Goal: Task Accomplishment & Management: Manage account settings

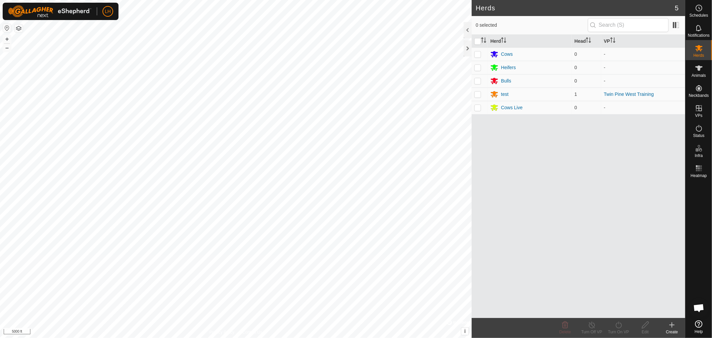
scroll to position [5028, 0]
click at [654, 105] on link "In Rotation" at bounding box center [656, 107] width 57 height 13
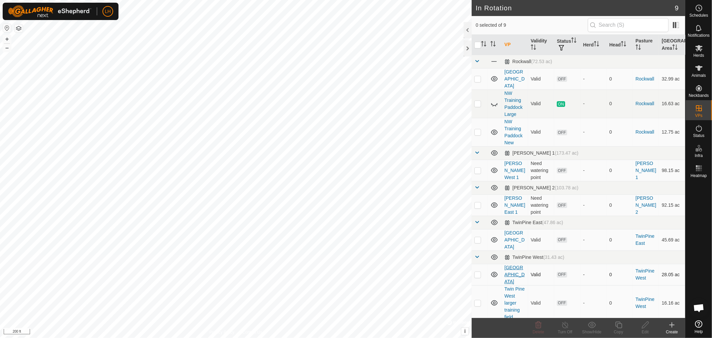
click at [511, 265] on link "[GEOGRAPHIC_DATA]" at bounding box center [514, 274] width 20 height 19
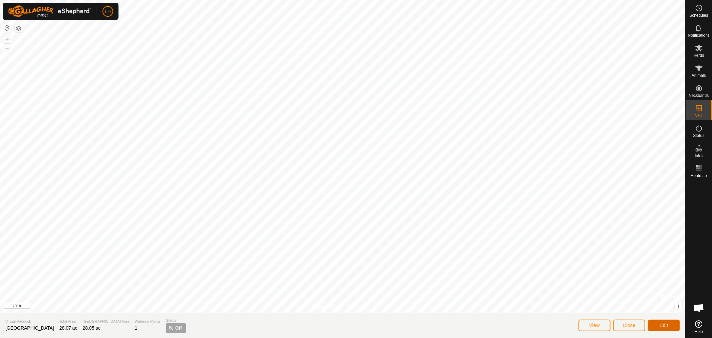
click at [661, 324] on span "Edit" at bounding box center [663, 324] width 9 height 5
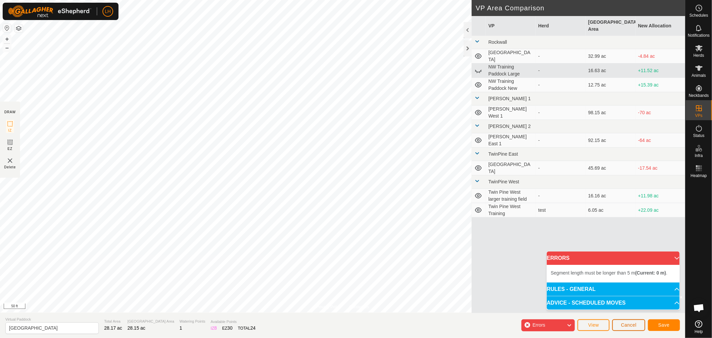
click at [625, 322] on span "Cancel" at bounding box center [629, 324] width 16 height 5
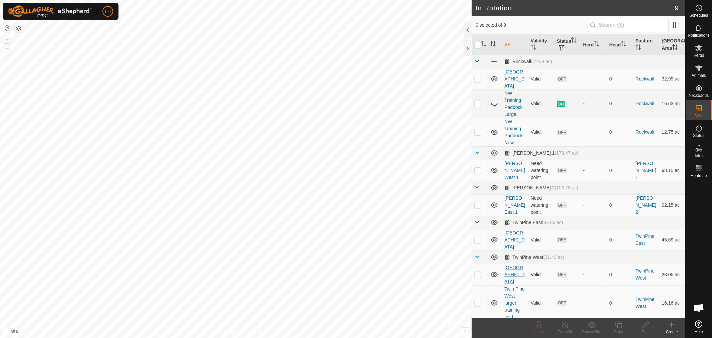
click at [507, 265] on link "[GEOGRAPHIC_DATA]" at bounding box center [514, 274] width 20 height 19
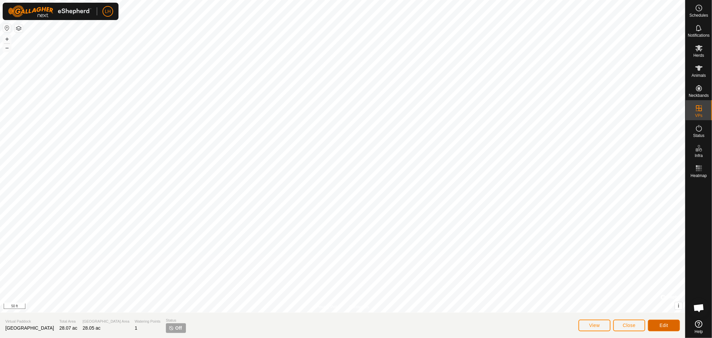
click at [660, 325] on span "Edit" at bounding box center [663, 324] width 9 height 5
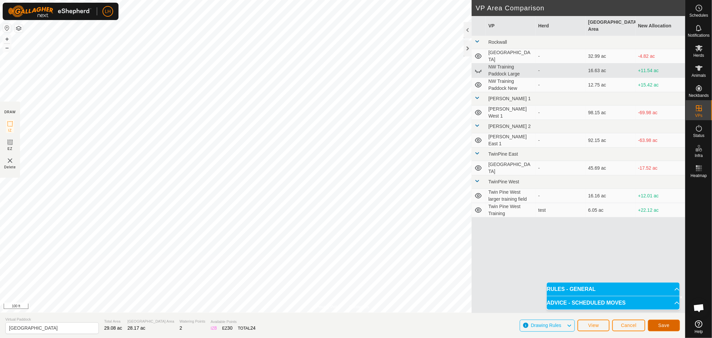
click at [664, 322] on button "Save" at bounding box center [664, 325] width 32 height 12
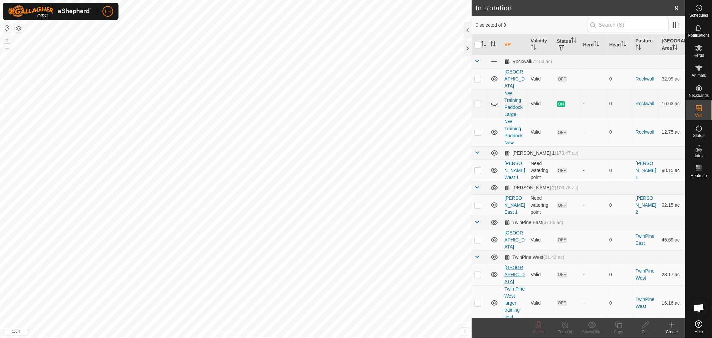
click at [509, 265] on link "[GEOGRAPHIC_DATA]" at bounding box center [514, 274] width 20 height 19
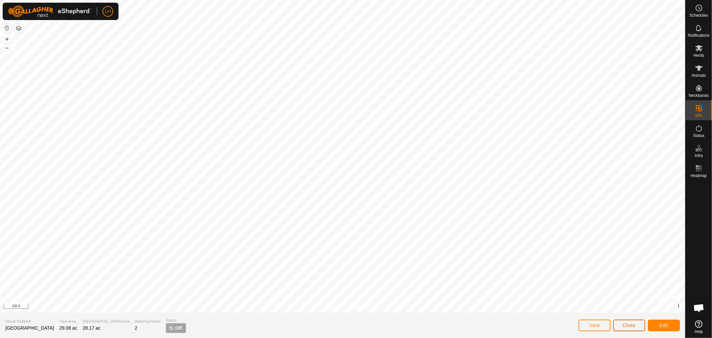
click at [625, 326] on span "Close" at bounding box center [629, 324] width 13 height 5
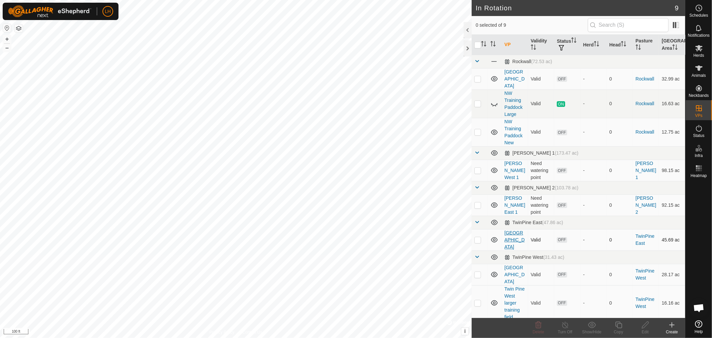
click at [513, 231] on link "[GEOGRAPHIC_DATA]" at bounding box center [514, 239] width 20 height 19
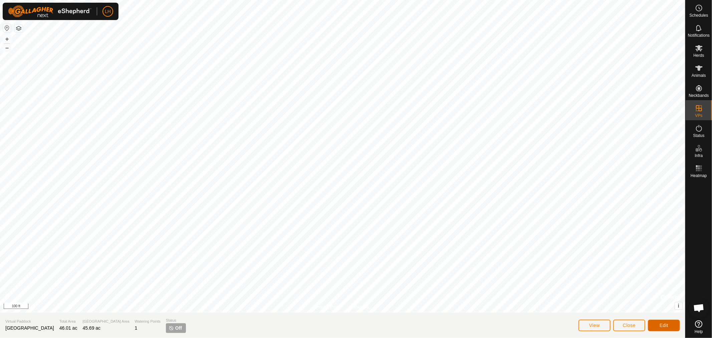
click at [663, 322] on button "Edit" at bounding box center [664, 325] width 32 height 12
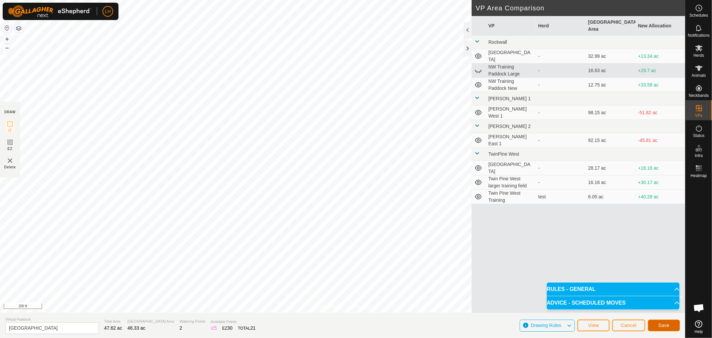
click at [664, 325] on span "Save" at bounding box center [663, 324] width 11 height 5
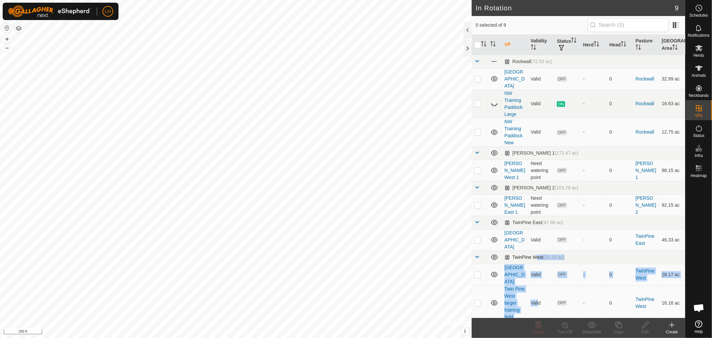
drag, startPoint x: 536, startPoint y: 284, endPoint x: 532, endPoint y: 245, distance: 39.2
click at [532, 245] on tbody "Rockwall (72.53 ac) Northwest field Valid OFF - 0 Rockwall 32.99 ac NW Training…" at bounding box center [579, 198] width 214 height 287
click at [384, 249] on div "LH Schedules Notifications Herds Animals Neckbands VPs Status Infra Heatmap Hel…" at bounding box center [356, 169] width 712 height 338
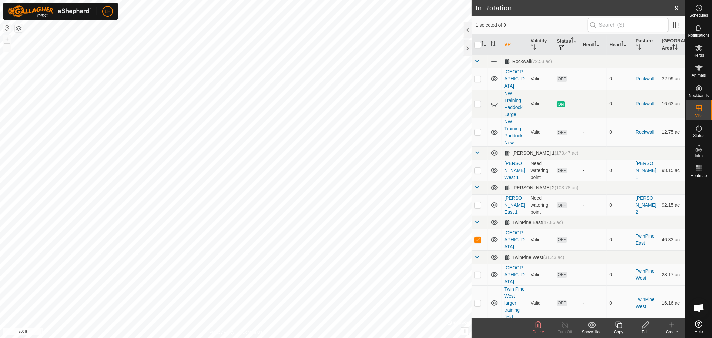
drag, startPoint x: 678, startPoint y: 239, endPoint x: 681, endPoint y: 275, distance: 36.5
click at [681, 275] on div "VP Validity Status Herd Head Pasture [GEOGRAPHIC_DATA] Area [GEOGRAPHIC_DATA] (…" at bounding box center [579, 176] width 214 height 283
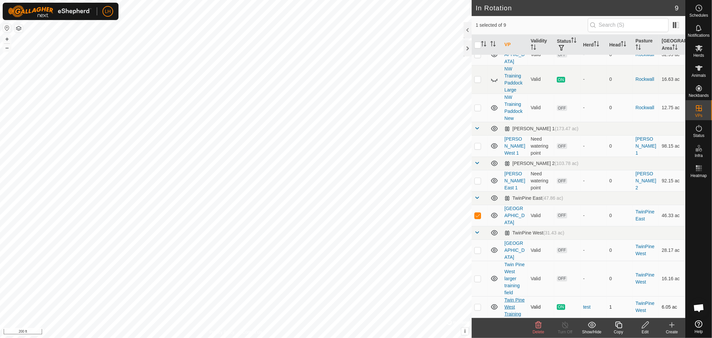
click at [511, 308] on link "Twin Pine West Training" at bounding box center [514, 306] width 20 height 19
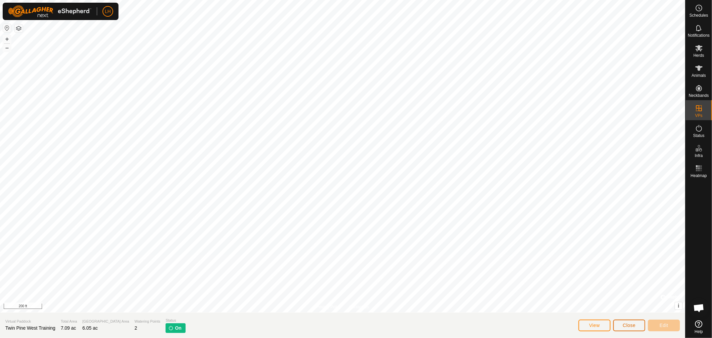
click at [628, 324] on span "Close" at bounding box center [629, 324] width 13 height 5
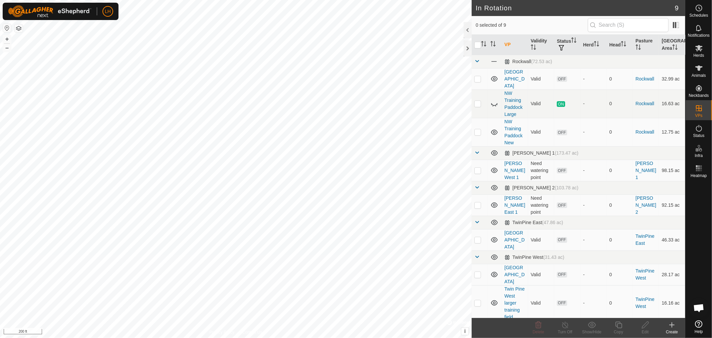
scroll to position [25, 0]
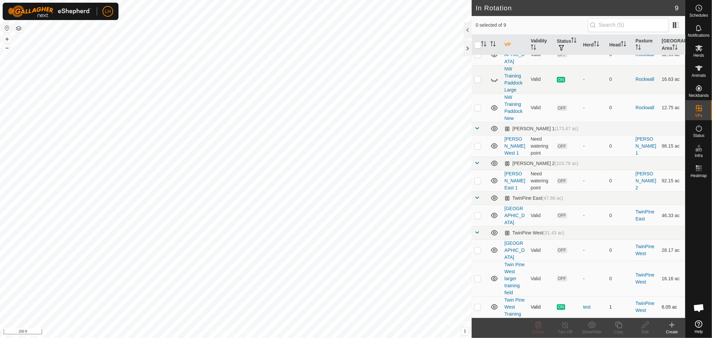
click at [476, 305] on p-checkbox at bounding box center [477, 306] width 7 height 5
checkbox input "true"
click at [565, 327] on icon at bounding box center [565, 325] width 8 height 8
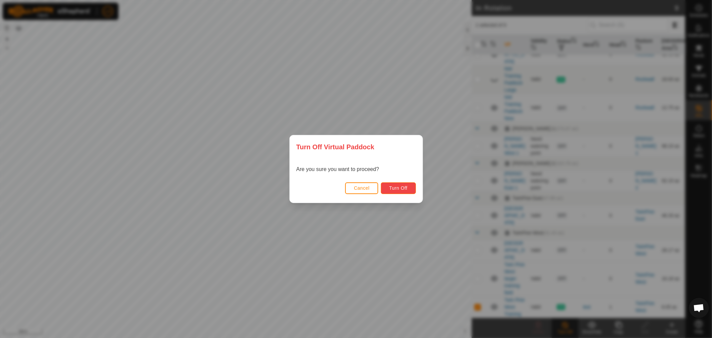
click at [401, 189] on span "Turn Off" at bounding box center [398, 187] width 18 height 5
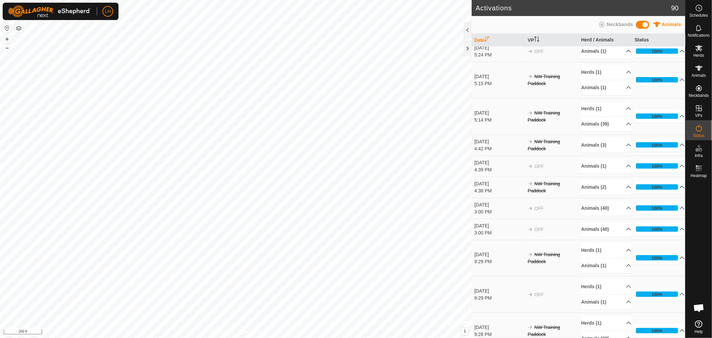
scroll to position [2453, 0]
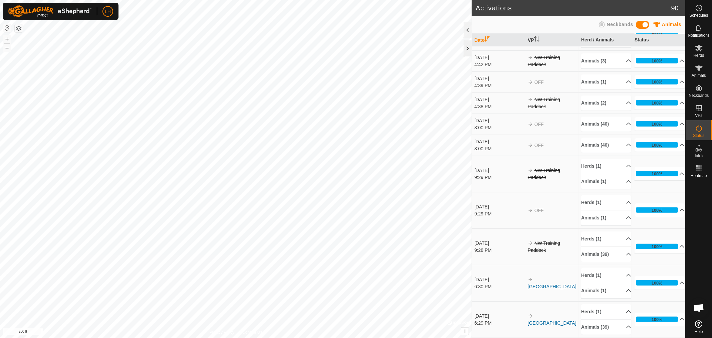
click at [468, 51] on div at bounding box center [468, 48] width 8 height 16
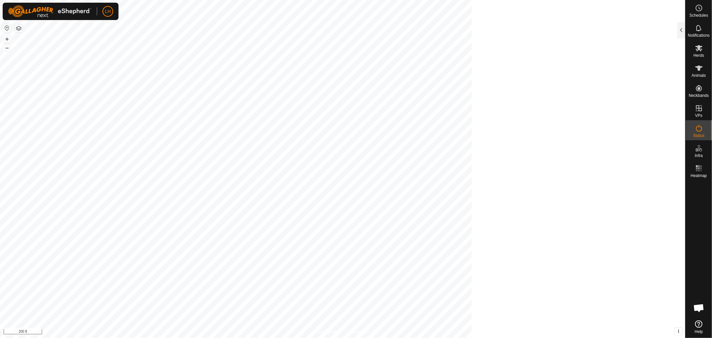
scroll to position [11161, 0]
click at [652, 109] on link "In Rotation" at bounding box center [656, 107] width 57 height 13
click at [677, 31] on div at bounding box center [681, 30] width 8 height 16
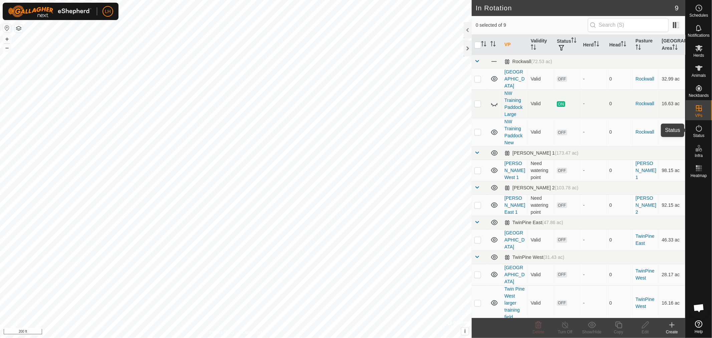
click at [698, 127] on icon at bounding box center [699, 128] width 8 height 8
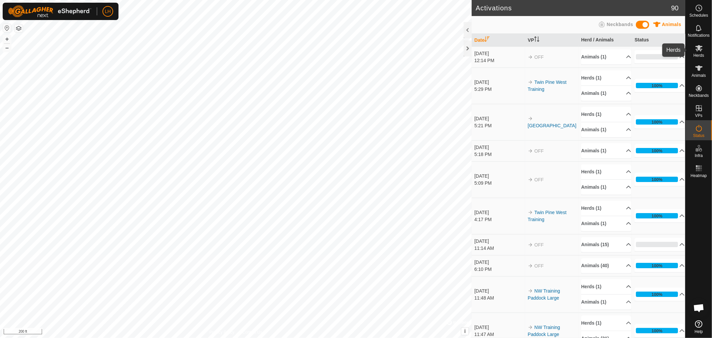
drag, startPoint x: 686, startPoint y: 54, endPoint x: 685, endPoint y: 71, distance: 17.0
click at [686, 52] on div "Herds" at bounding box center [698, 50] width 26 height 20
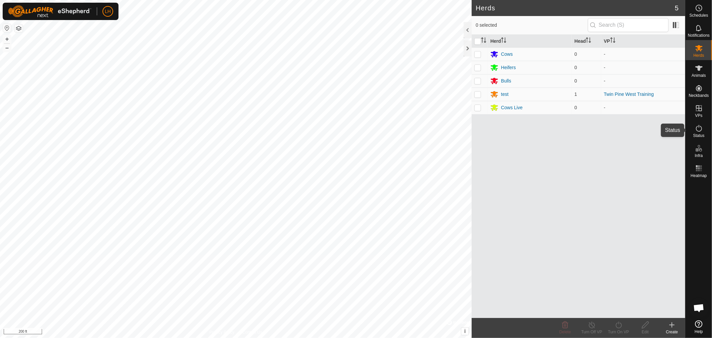
click at [701, 124] on icon at bounding box center [699, 128] width 8 height 8
